Goal: Information Seeking & Learning: Learn about a topic

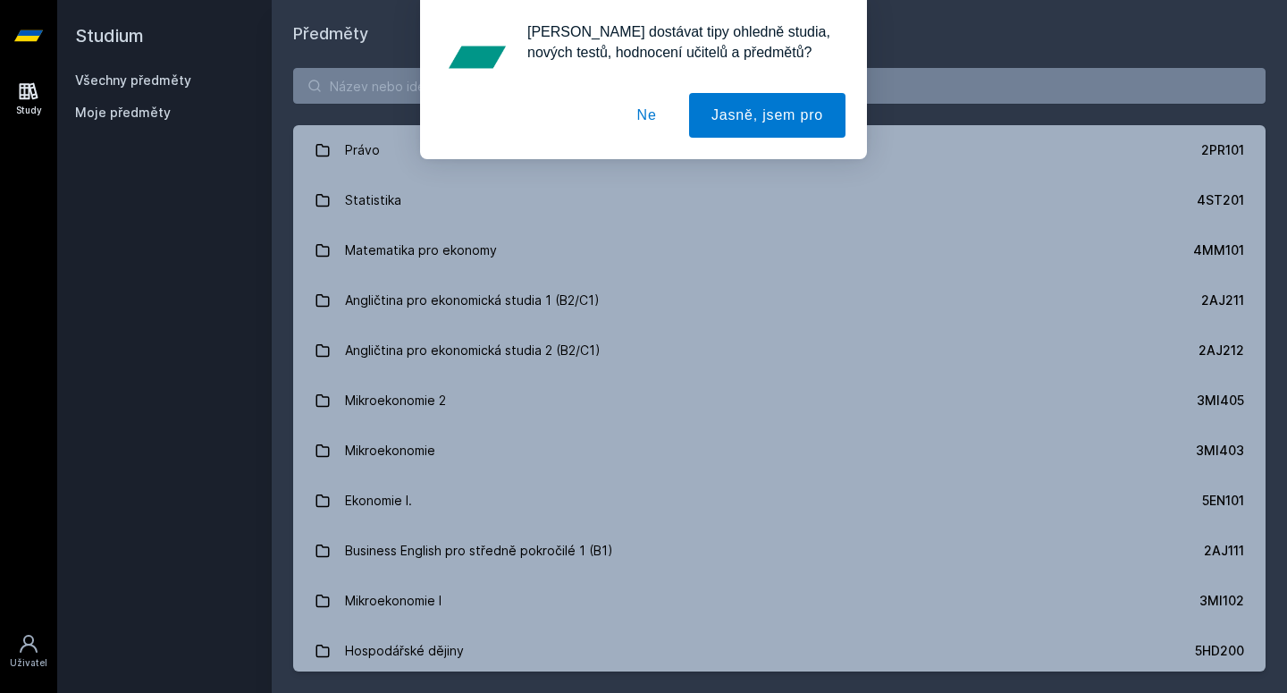
click at [640, 110] on button "Ne" at bounding box center [647, 115] width 64 height 45
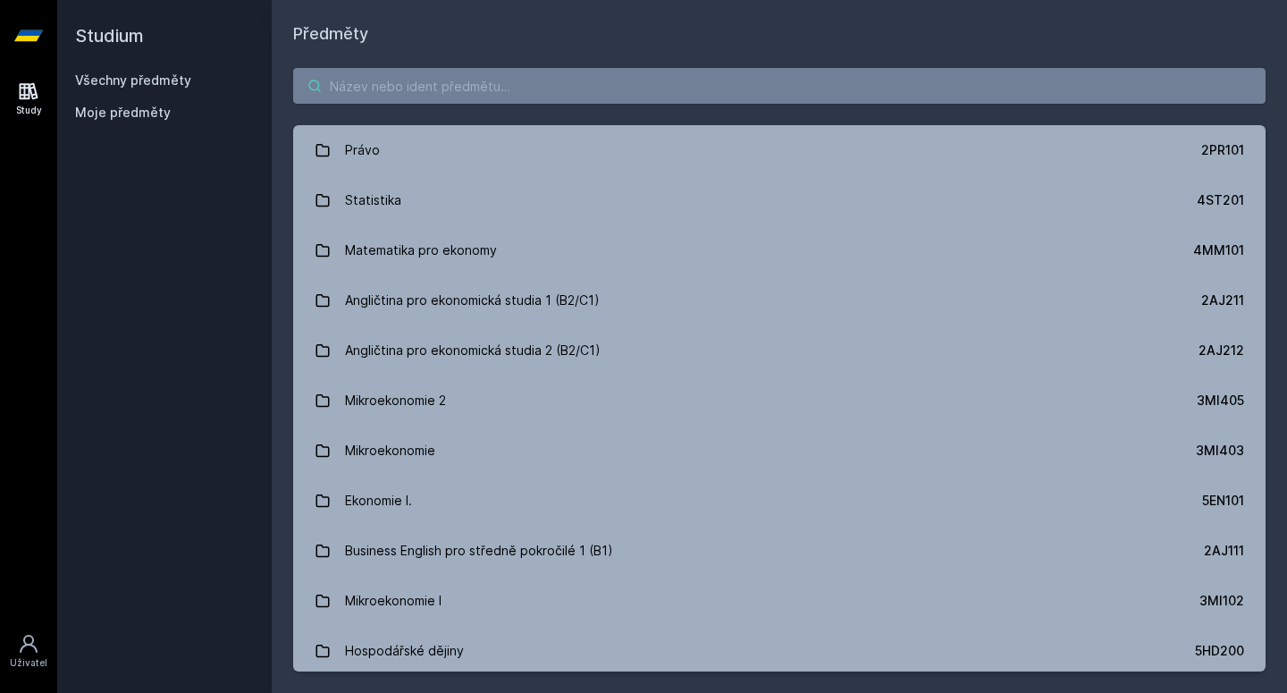
click at [533, 88] on input "search" at bounding box center [779, 86] width 972 height 36
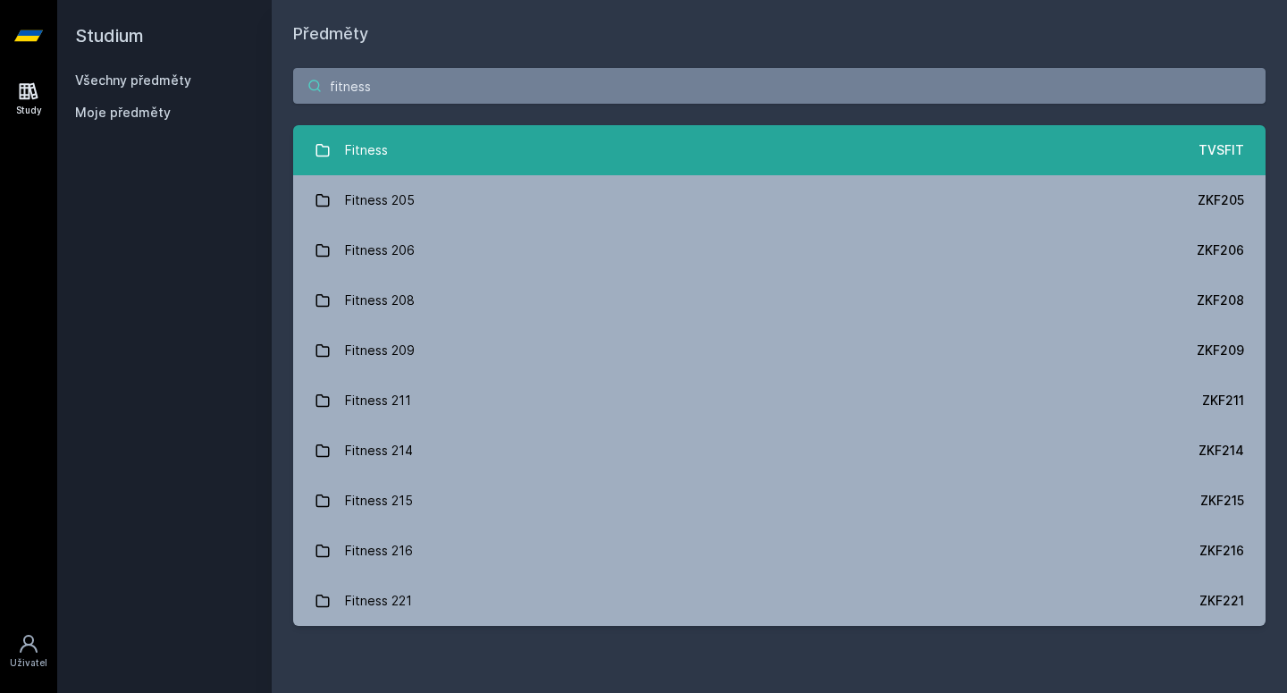
type input "fitness"
click at [408, 168] on link "Fitness TVSFIT" at bounding box center [779, 150] width 972 height 50
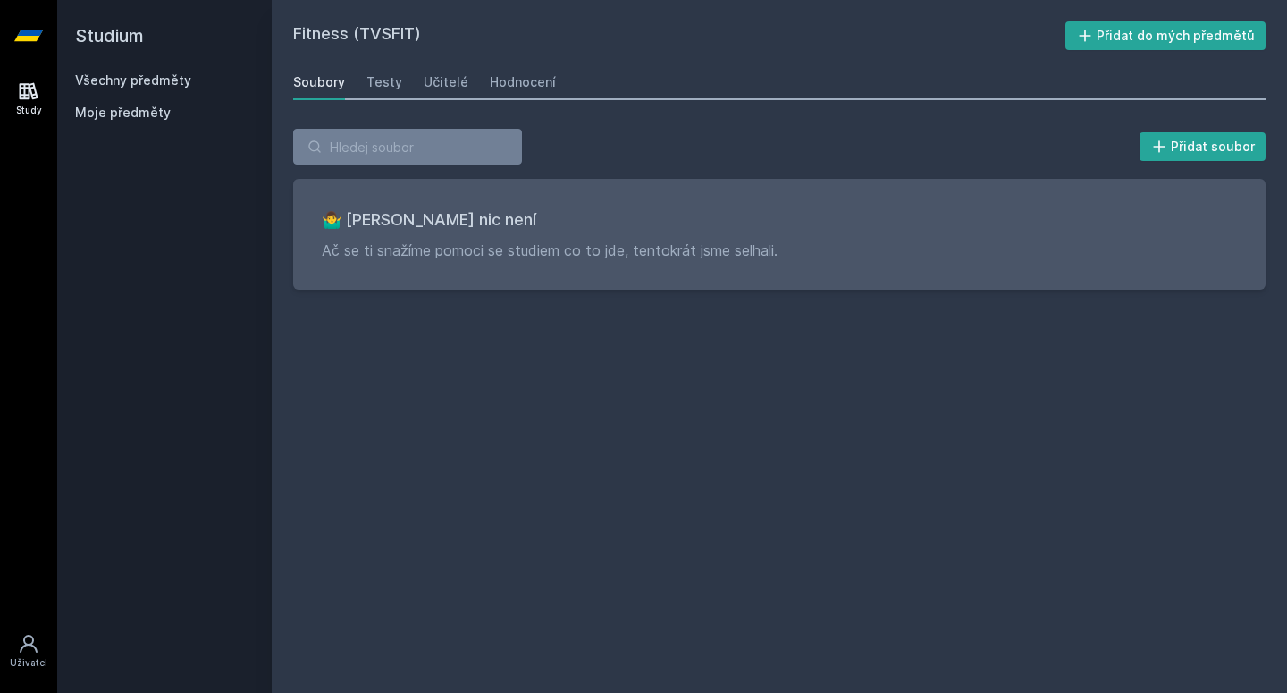
click at [402, 87] on div "Soubory Testy Učitelé Hodnocení" at bounding box center [779, 82] width 972 height 36
click at [445, 87] on div "Učitelé" at bounding box center [446, 82] width 45 height 18
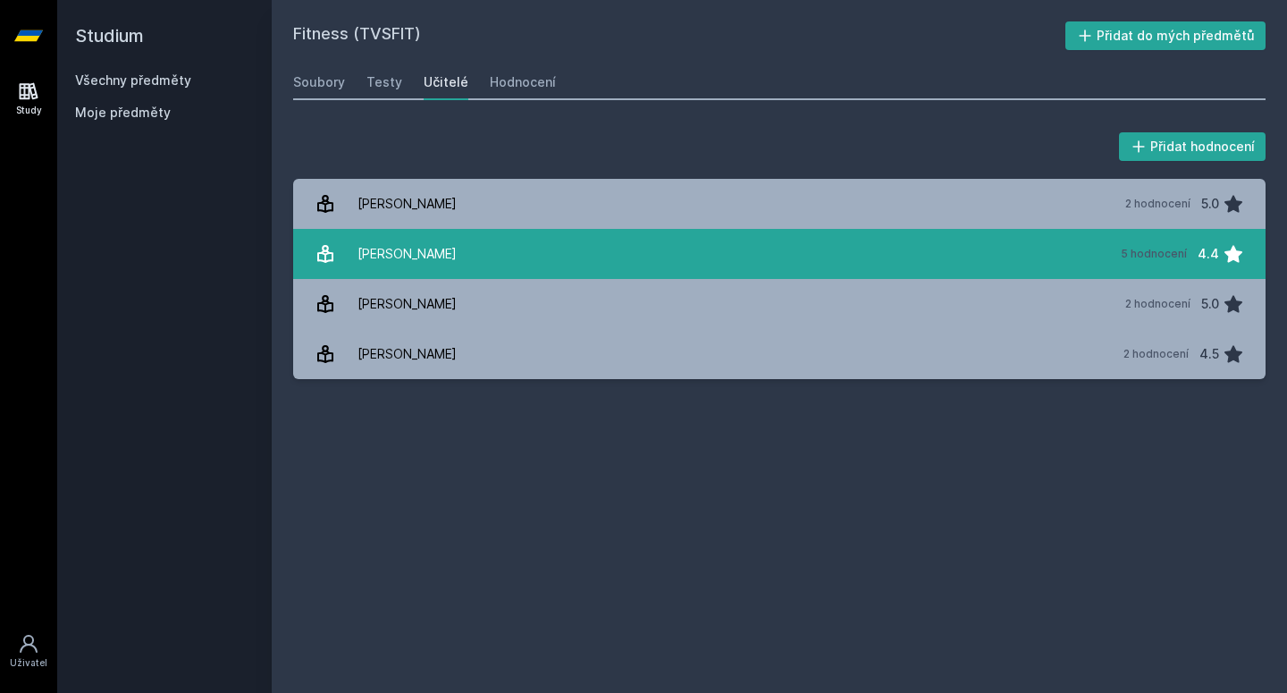
click at [444, 248] on div "[PERSON_NAME]" at bounding box center [406, 254] width 99 height 36
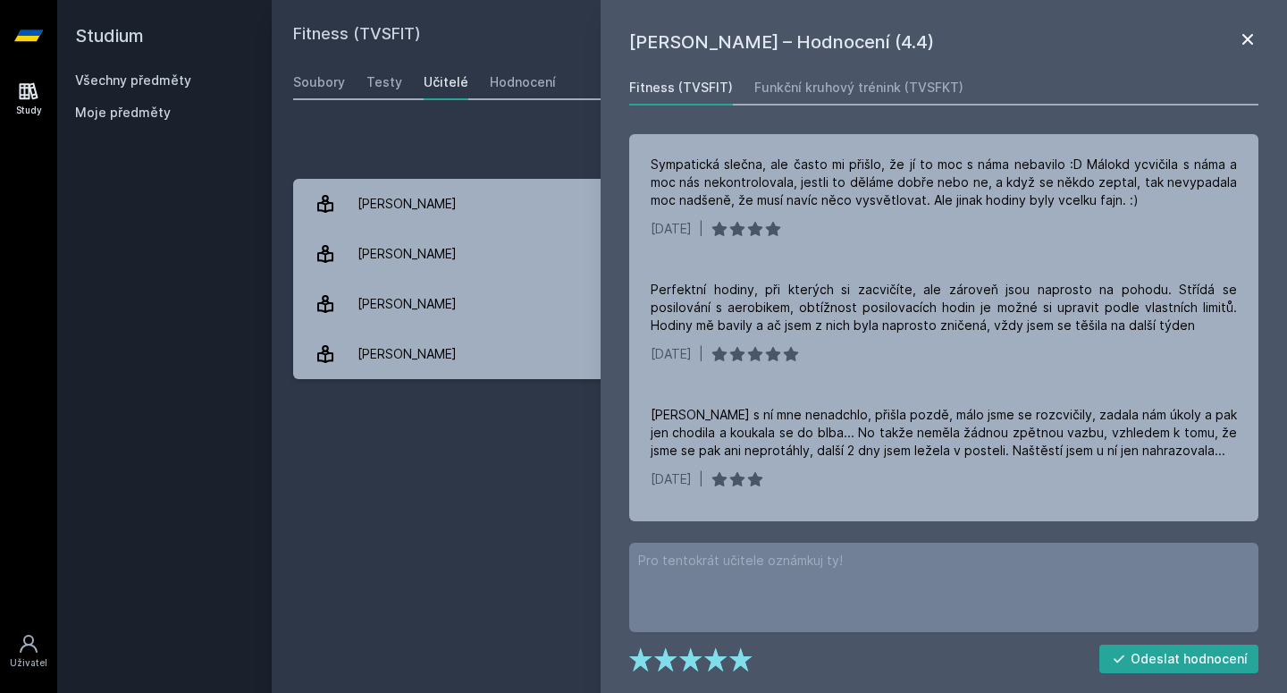
click at [1253, 32] on icon at bounding box center [1247, 39] width 21 height 21
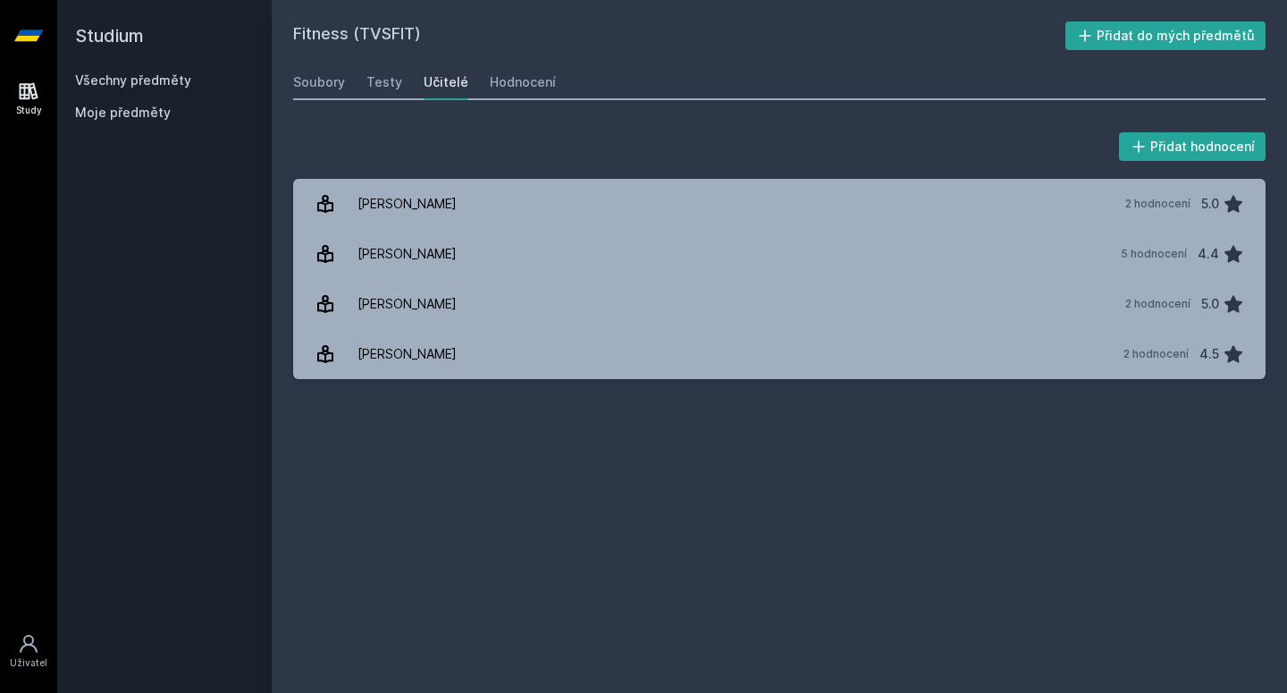
click at [171, 88] on div "Všechny předměty" at bounding box center [164, 80] width 179 height 18
click at [178, 73] on link "Všechny předměty" at bounding box center [133, 79] width 116 height 15
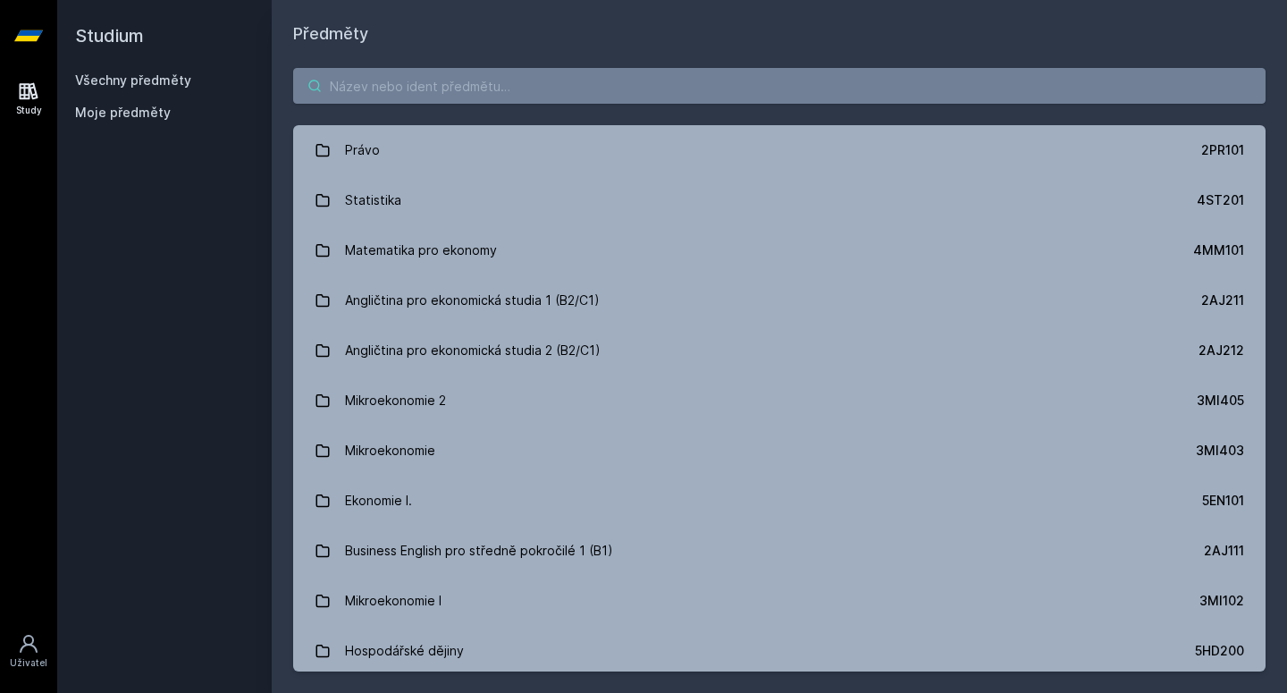
click at [452, 82] on input "search" at bounding box center [779, 86] width 972 height 36
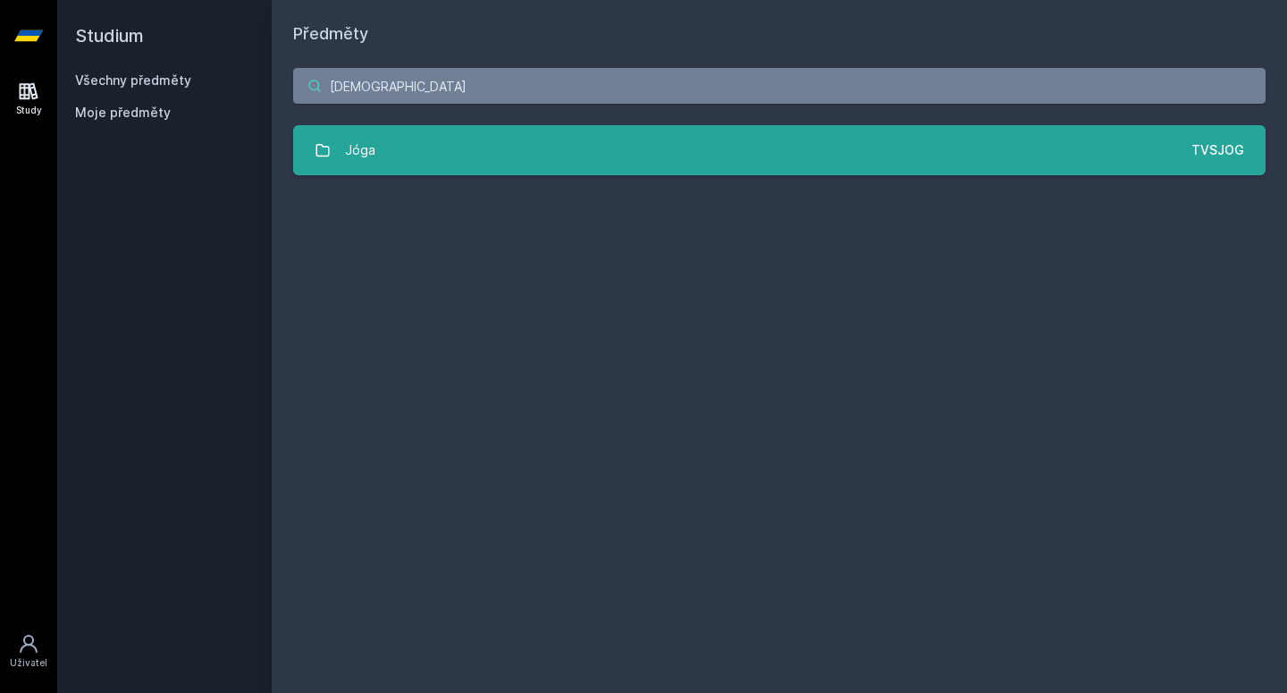
type input "[DEMOGRAPHIC_DATA]"
click at [428, 147] on link "Jóga TVSJOG" at bounding box center [779, 150] width 972 height 50
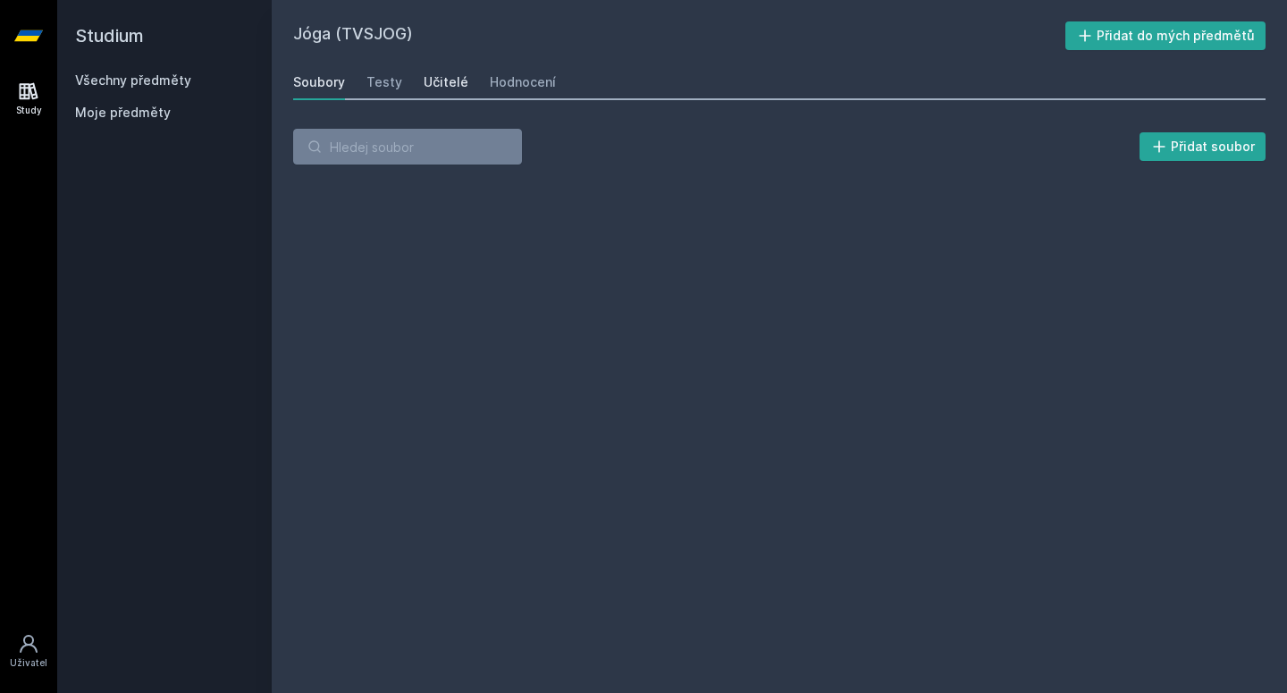
click at [450, 69] on link "Učitelé" at bounding box center [446, 82] width 45 height 36
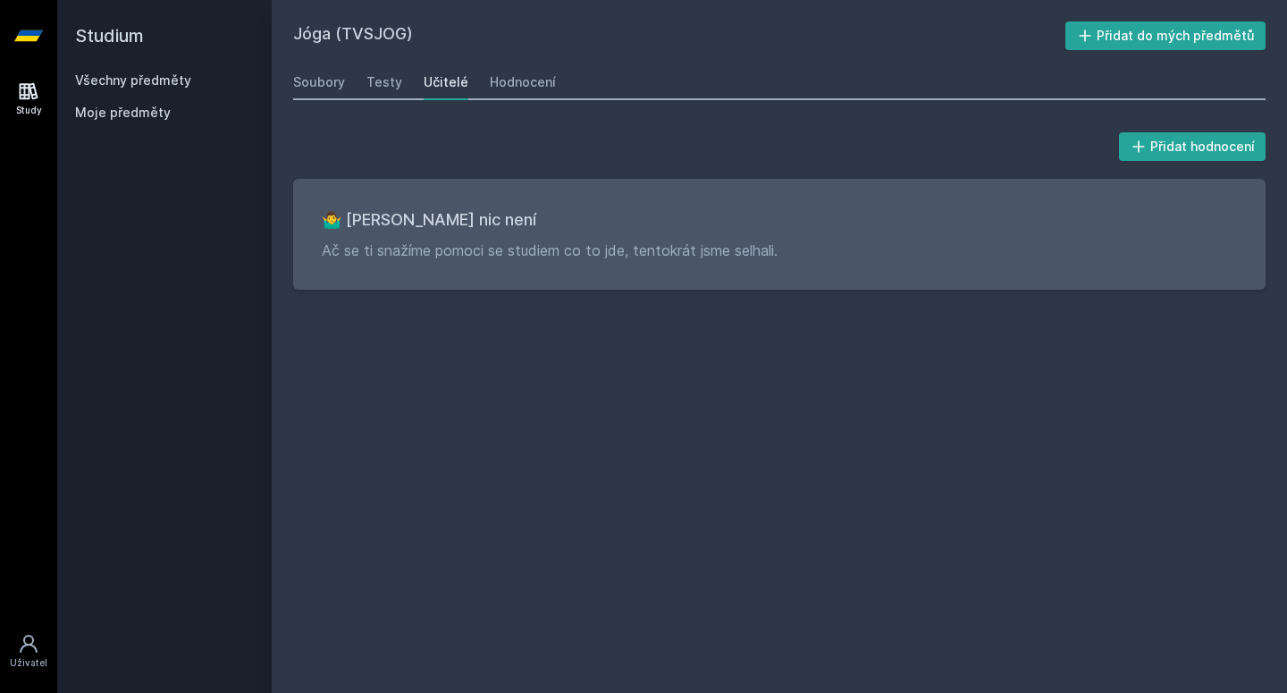
click at [454, 75] on div "Učitelé" at bounding box center [446, 82] width 45 height 18
click at [516, 86] on div "Hodnocení" at bounding box center [523, 82] width 66 height 18
